Goal: Information Seeking & Learning: Learn about a topic

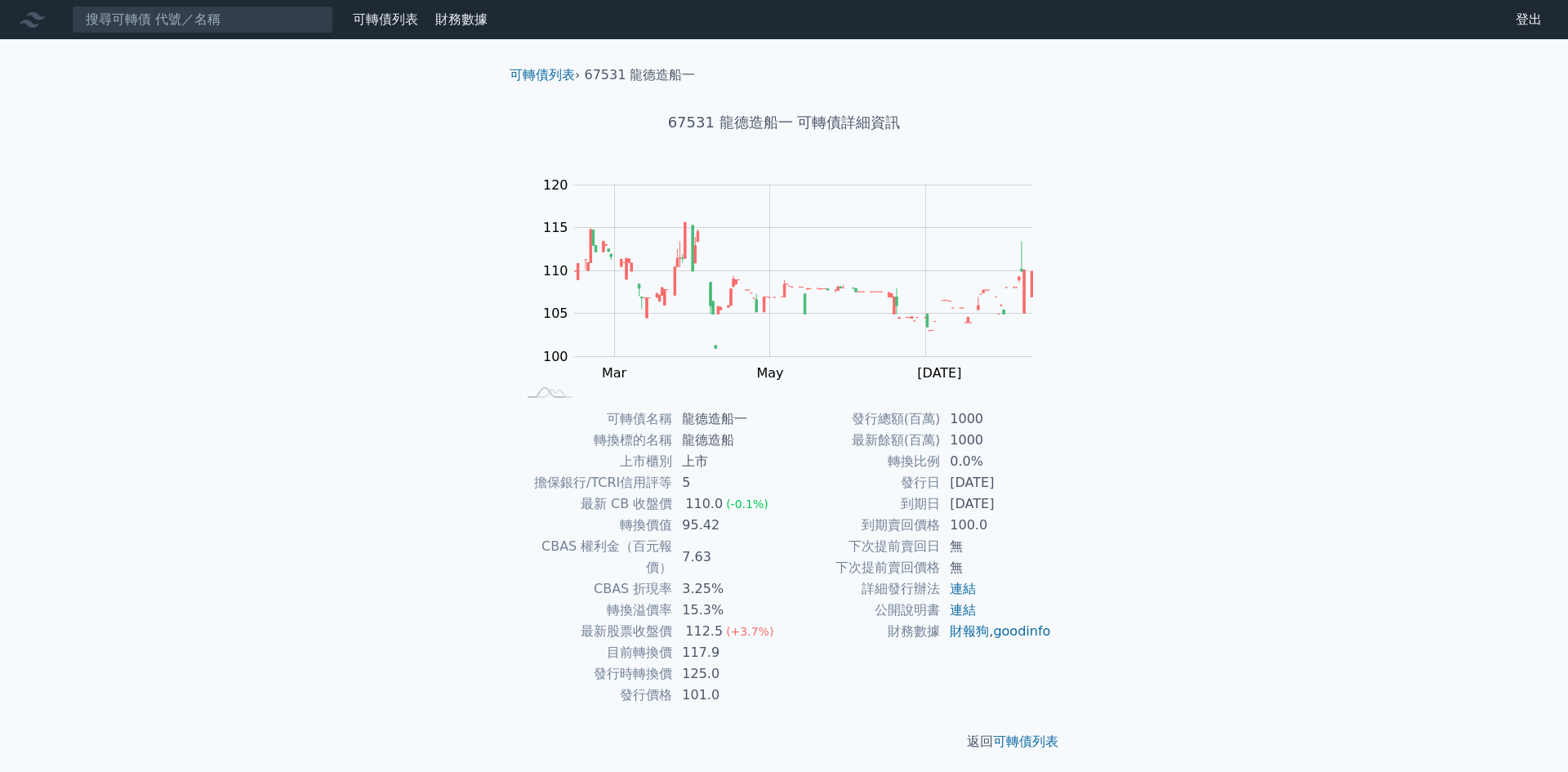
click at [1369, 400] on div "可轉債列表 財務數據 可轉債列表 財務數據 登出 登出 可轉債列表 › 67531 龍德造船一 67531 龍德造船一 可轉債詳細資訊 Zoom Out 10…" at bounding box center [784, 389] width 1568 height 777
click at [220, 20] on input at bounding box center [203, 20] width 261 height 28
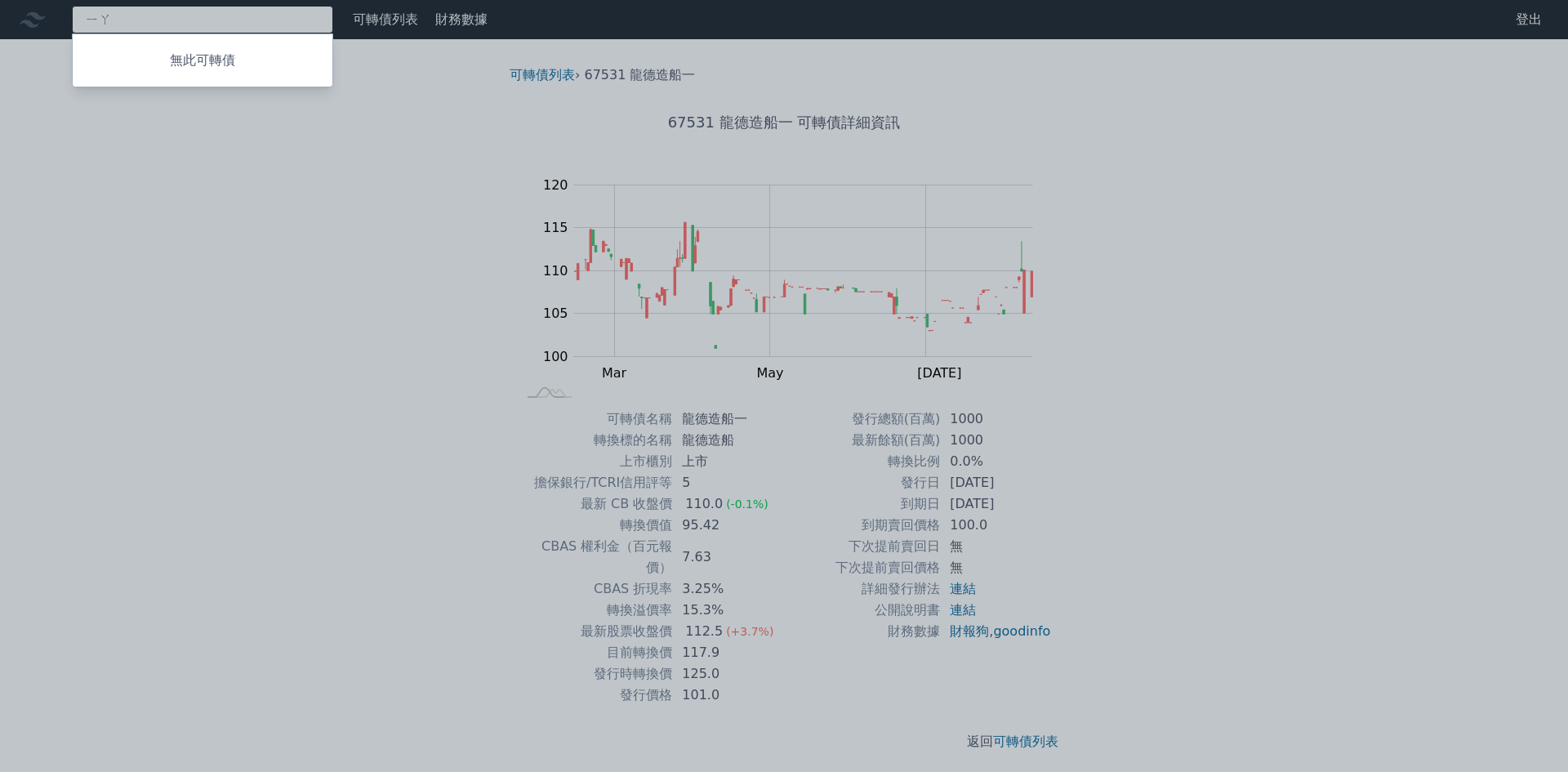
type input "雅"
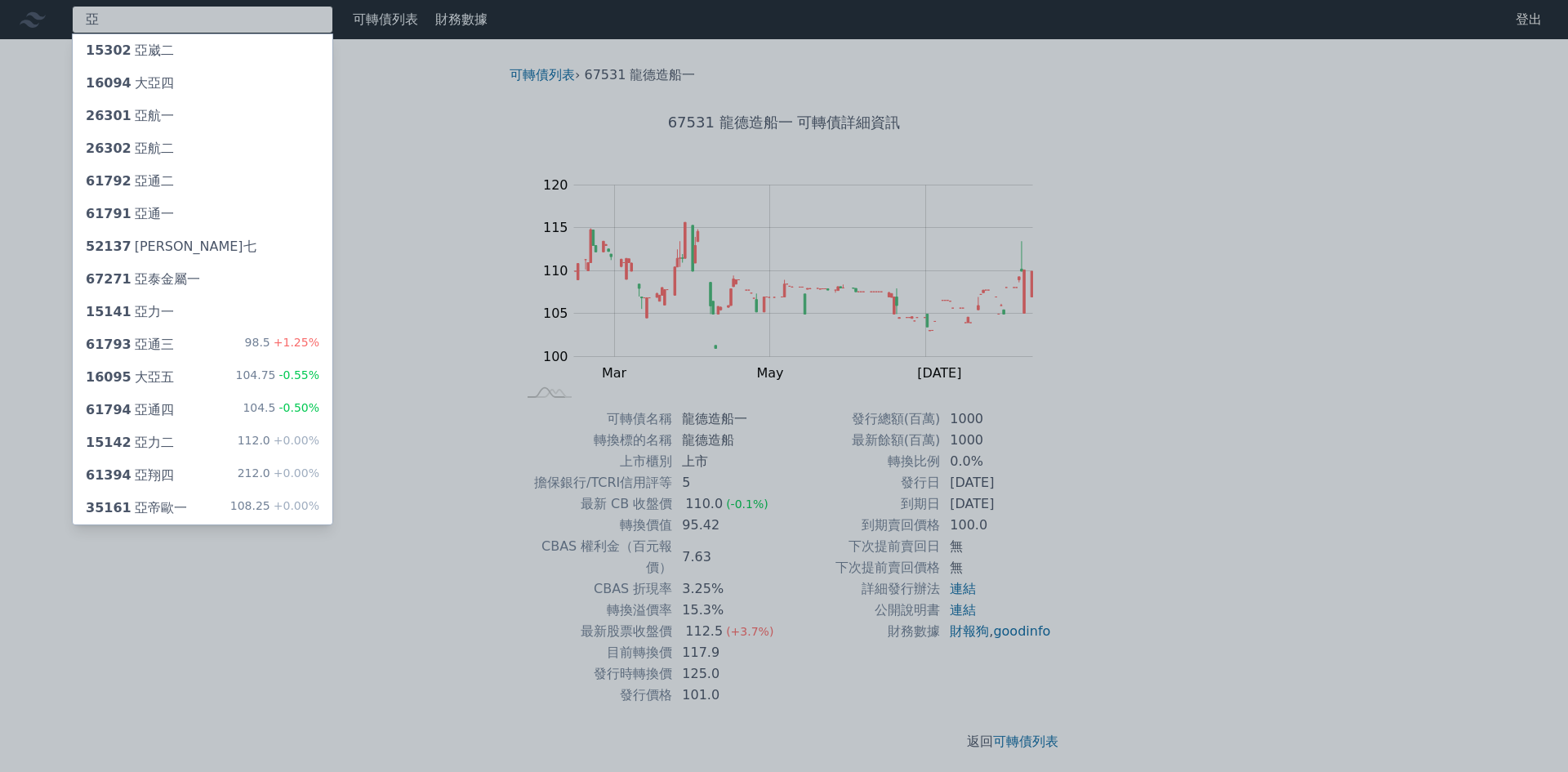
type input "亞"
click at [175, 479] on div "亞 15302 亞崴二 16094 大亞四 26301 亞航一 26302 亞航二 61792 亞通二 61791 亞通一 52137 [PERSON_NAM…" at bounding box center [784, 389] width 1568 height 777
click at [175, 477] on div "61394 亞翔四 212.0 +0.00%" at bounding box center [203, 475] width 260 height 33
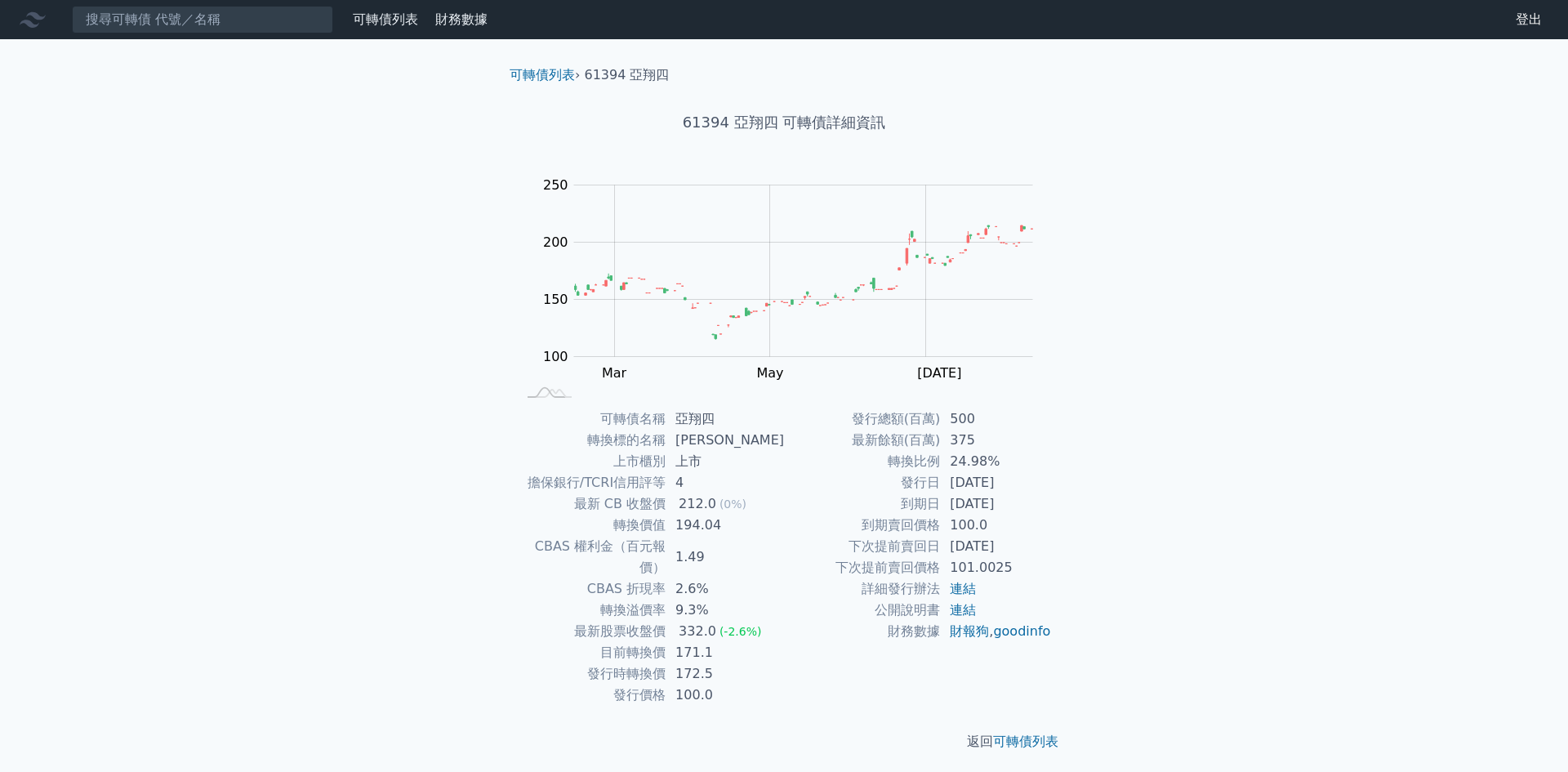
drag, startPoint x: 175, startPoint y: 477, endPoint x: 1311, endPoint y: 659, distance: 1150.5
click at [1326, 665] on div "可轉債列表 財務數據 可轉債列表 財務數據 登出 登出 可轉債列表 › 61394 亞翔四 61394 亞翔四 可轉債詳細資訊 Zoom Out 100 60…" at bounding box center [784, 389] width 1568 height 777
click at [220, 23] on input at bounding box center [203, 20] width 261 height 28
drag, startPoint x: 231, startPoint y: 258, endPoint x: 627, endPoint y: 322, distance: 401.1
click at [236, 260] on div "可轉債列表 財務數據 可轉債列表 財務數據 登出 登出 可轉債列表 › 61394 亞翔四 61394 亞翔四 可轉債詳細資訊 Zoom Out 100 60…" at bounding box center [784, 389] width 1568 height 777
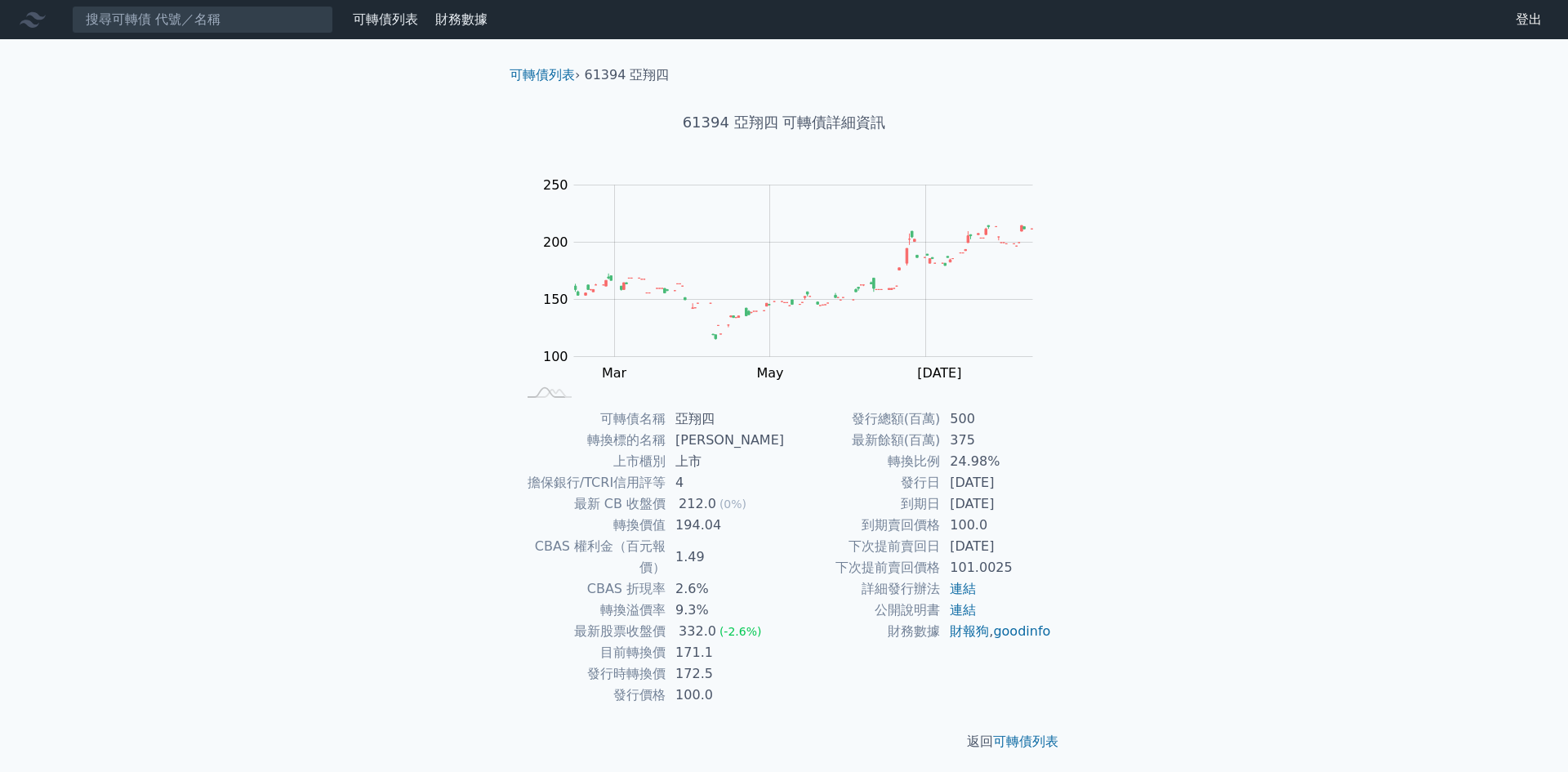
drag, startPoint x: 1262, startPoint y: 454, endPoint x: 1244, endPoint y: 463, distance: 20.1
click at [1266, 458] on div "可轉債列表 財務數據 可轉債列表 財務數據 登出 登出 可轉債列表 › 61394 亞翔四 61394 亞翔四 可轉債詳細資訊 Zoom Out 100 60…" at bounding box center [784, 389] width 1568 height 777
click at [140, 234] on div "可轉債列表 財務數據 可轉債列表 財務數據 登出 登出 可轉債列表 › 61394 亞翔四 61394 亞翔四 可轉債詳細資訊 Zoom Out 100 60…" at bounding box center [784, 389] width 1568 height 777
